Goal: Task Accomplishment & Management: Manage account settings

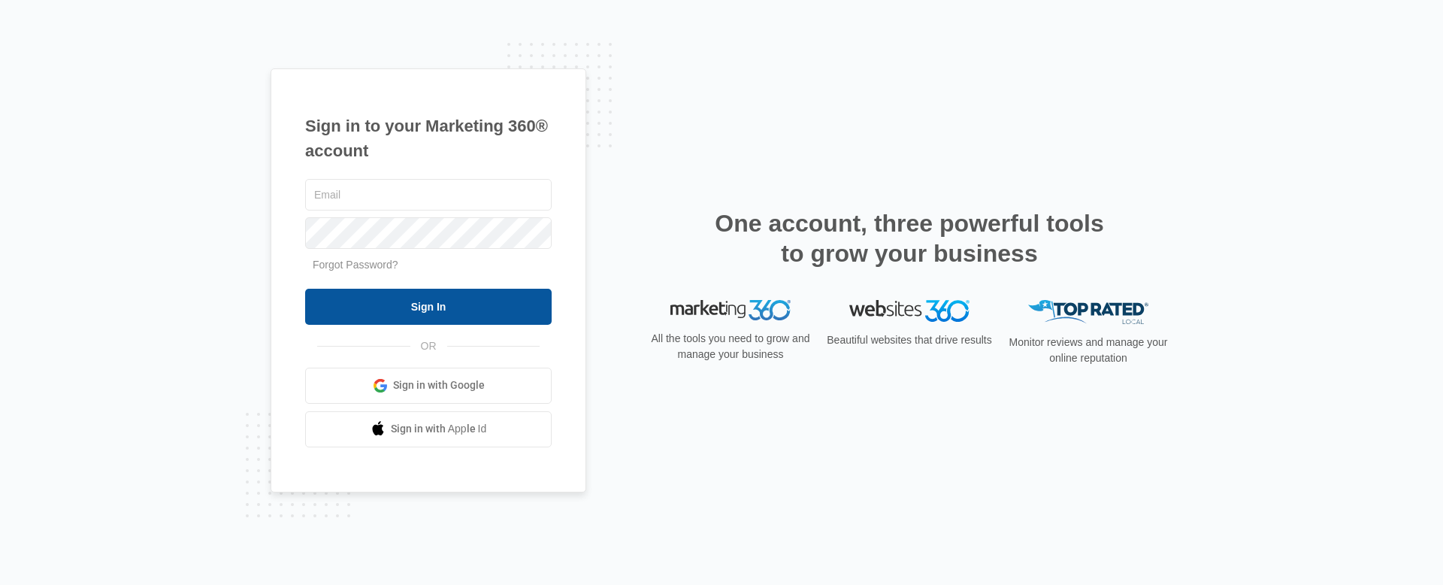
type input "[PERSON_NAME][EMAIL_ADDRESS][PERSON_NAME][DOMAIN_NAME]"
click at [412, 307] on input "Sign In" at bounding box center [428, 307] width 246 height 36
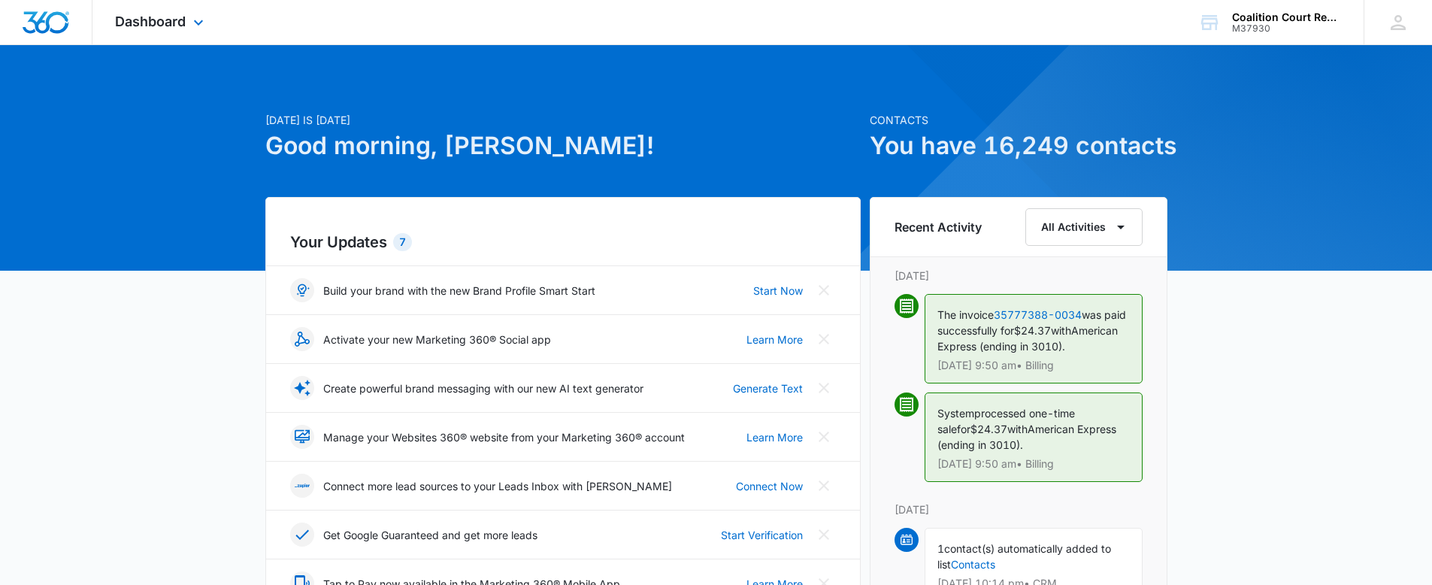
click at [178, 13] on div "Dashboard Apps Reputation Websites Forms CRM Email Social Shop Payments POS Con…" at bounding box center [161, 22] width 138 height 44
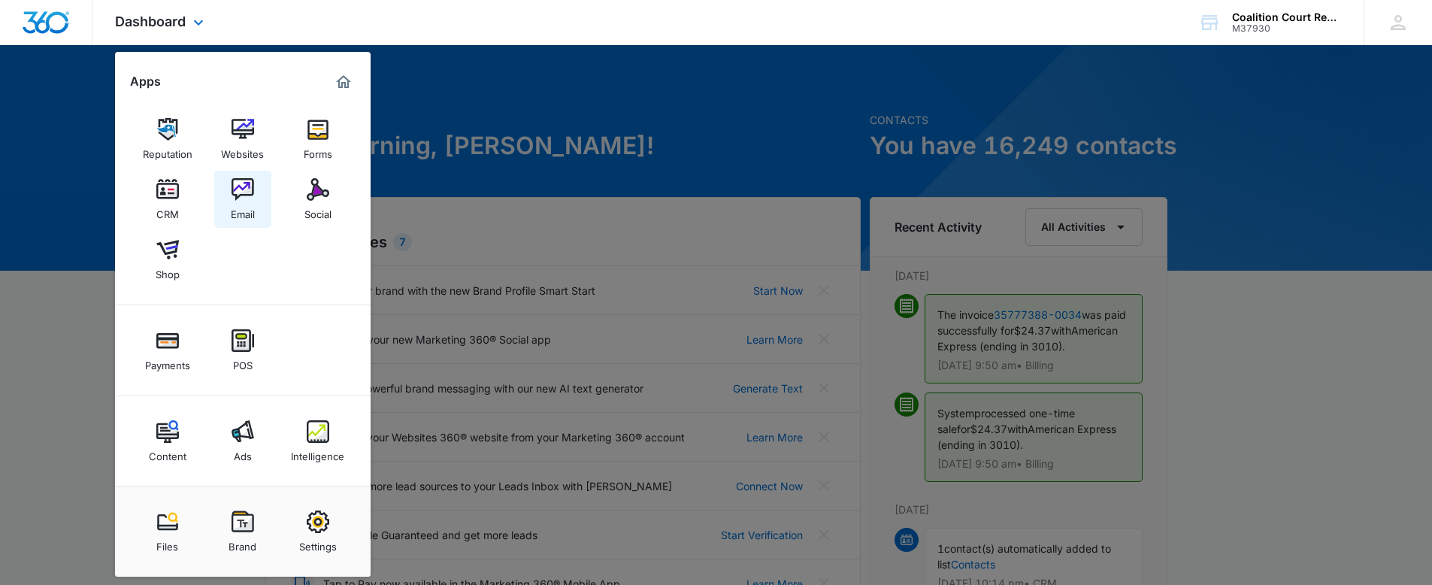
click at [236, 178] on img at bounding box center [242, 189] width 23 height 23
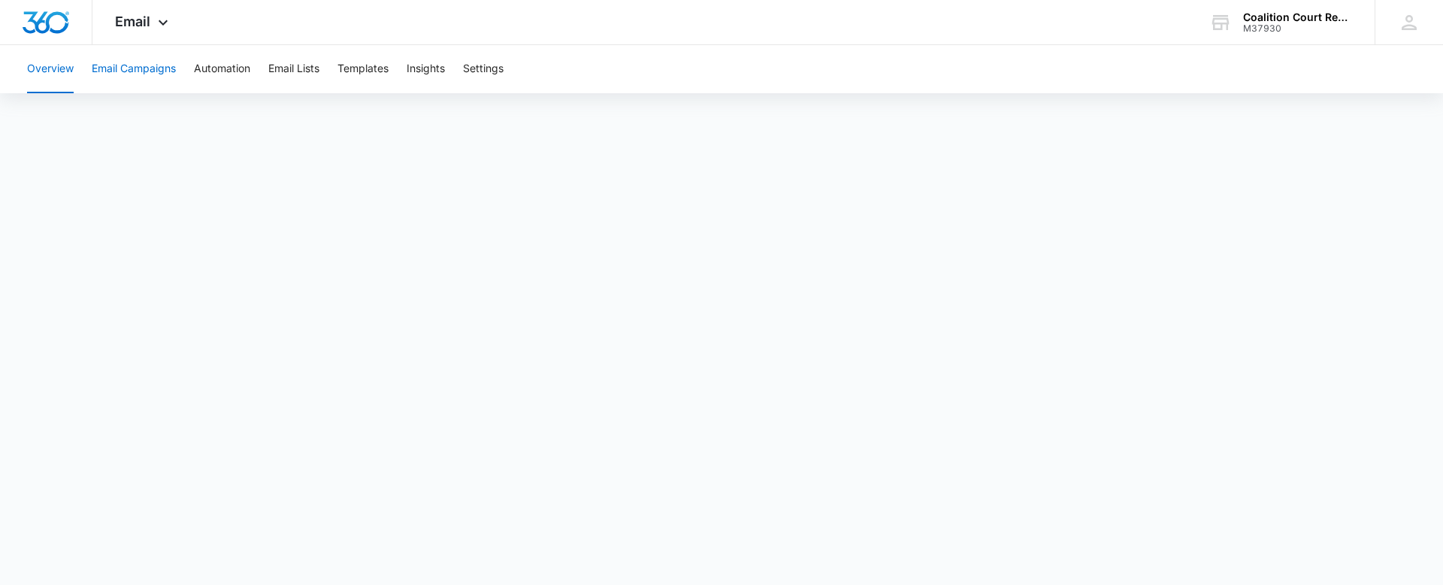
click at [128, 71] on button "Email Campaigns" at bounding box center [134, 69] width 84 height 48
click at [318, 70] on button "Email Lists" at bounding box center [293, 69] width 51 height 48
